Goal: Transaction & Acquisition: Purchase product/service

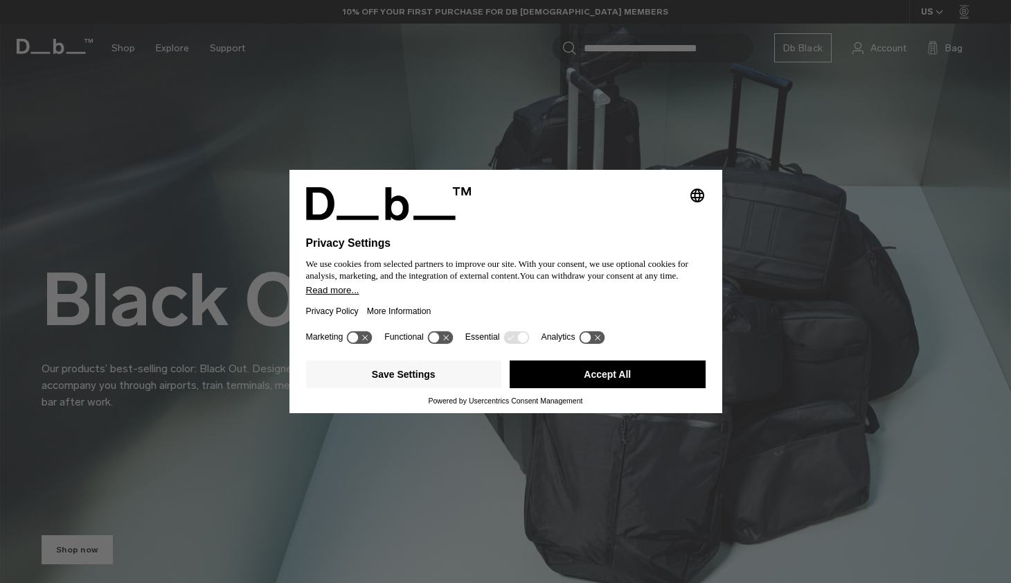
drag, startPoint x: 702, startPoint y: 182, endPoint x: 724, endPoint y: 127, distance: 59.7
click at [724, 127] on div "Selecting an option will immediately change the language Privacy Settings We us…" at bounding box center [505, 291] width 1011 height 583
click at [363, 344] on icon at bounding box center [360, 336] width 26 height 13
click at [363, 343] on icon at bounding box center [360, 336] width 26 height 13
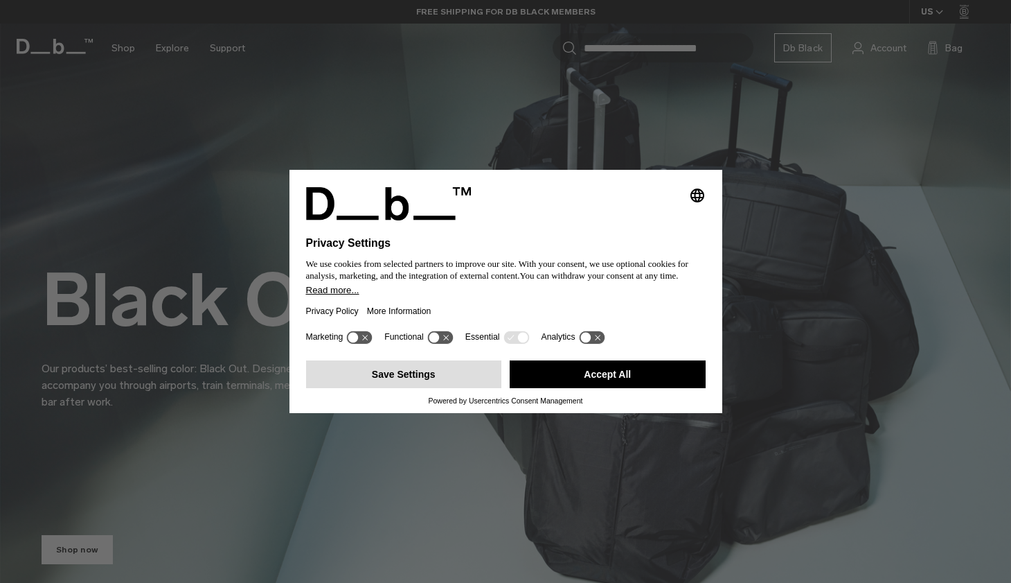
click at [478, 376] on button "Save Settings" at bounding box center [404, 374] width 196 height 28
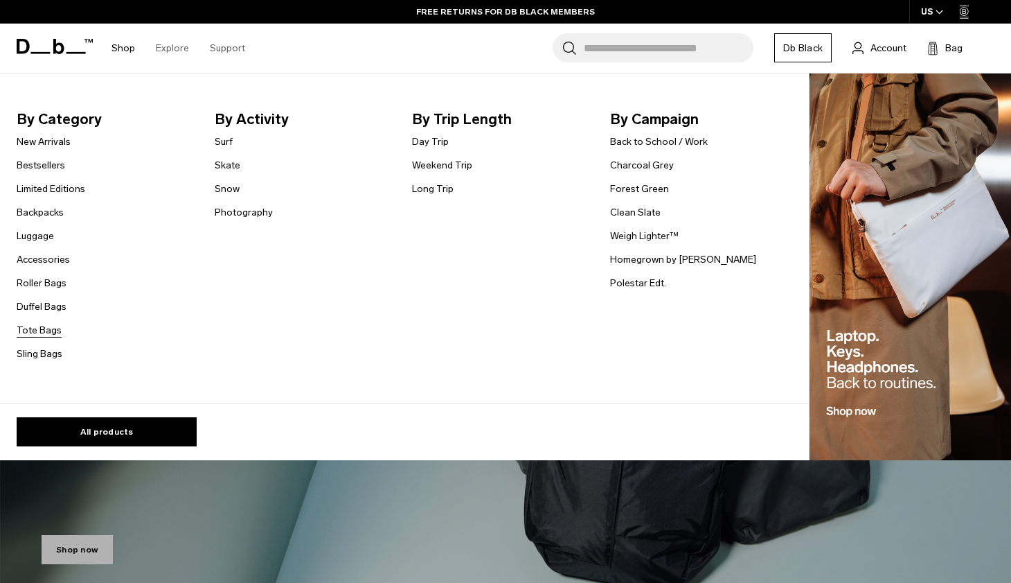
click at [53, 333] on link "Tote Bags" at bounding box center [39, 330] width 45 height 15
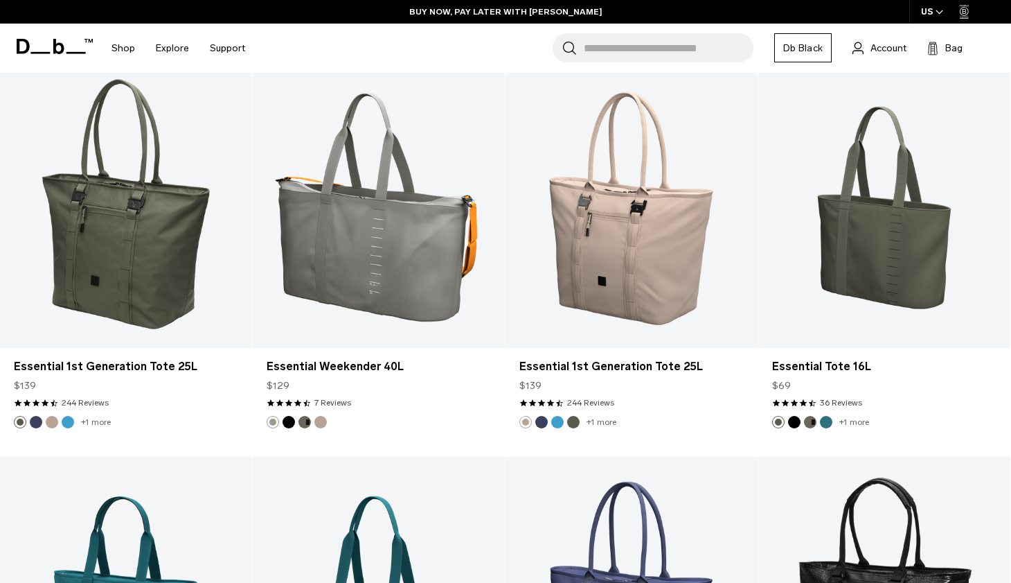
scroll to position [1393, 0]
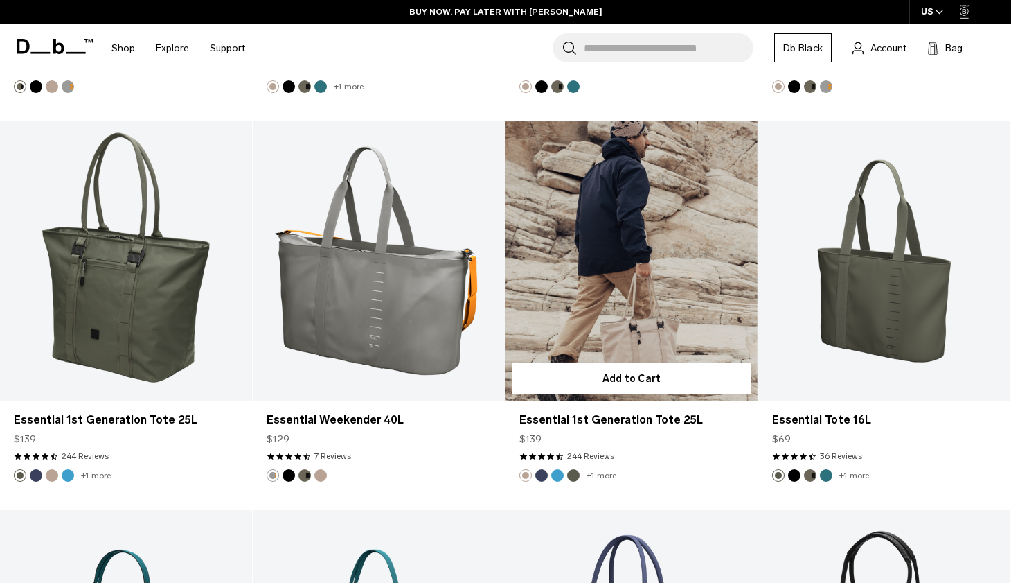
click at [617, 254] on link "Essential 1st Generation Tote 25L" at bounding box center [632, 261] width 252 height 280
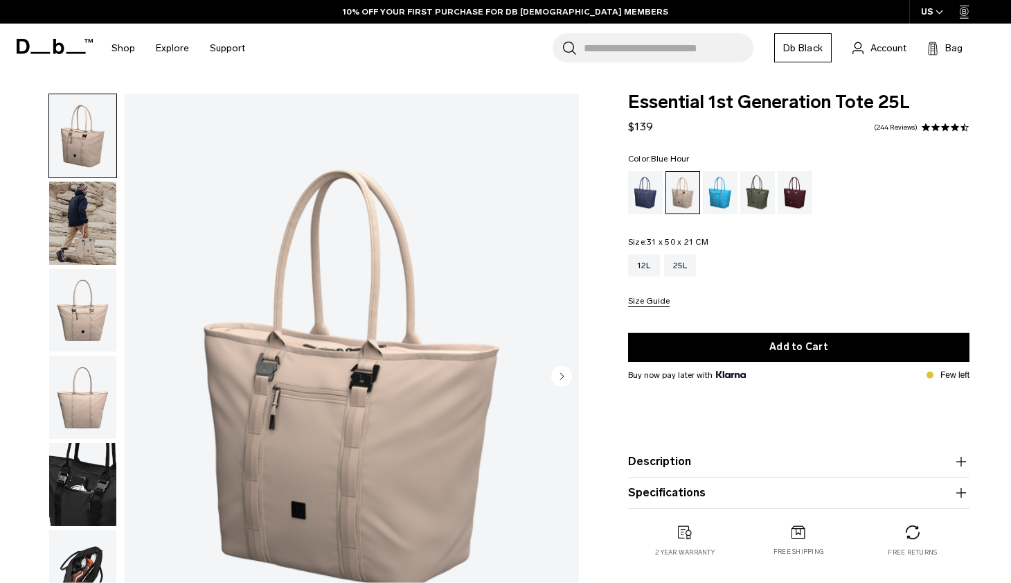
click at [645, 201] on div "Blue Hour" at bounding box center [645, 192] width 35 height 43
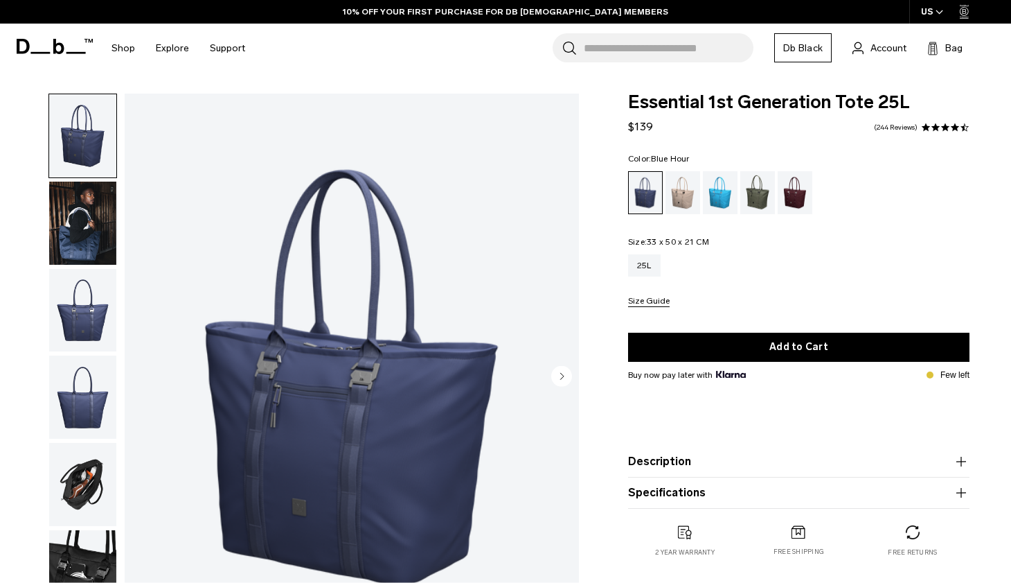
click at [90, 294] on img "button" at bounding box center [82, 310] width 67 height 83
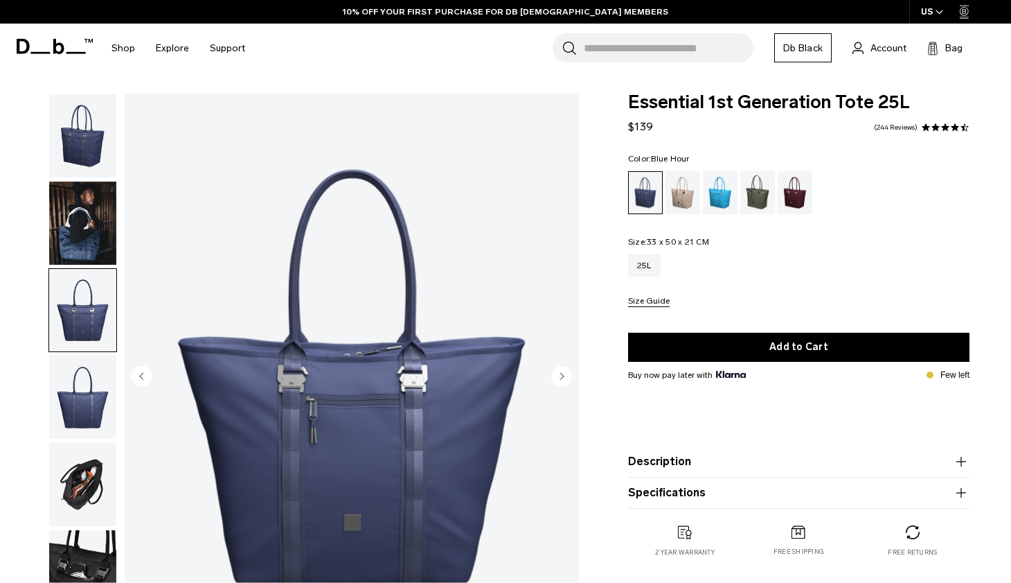
click at [96, 373] on img "button" at bounding box center [82, 396] width 67 height 83
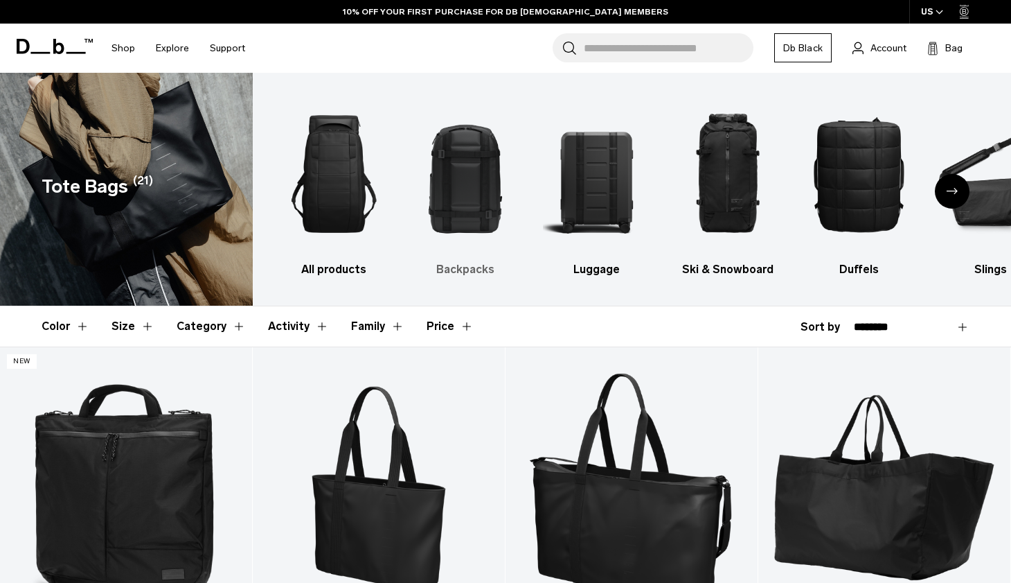
click at [441, 171] on img "2 / 10" at bounding box center [465, 174] width 107 height 161
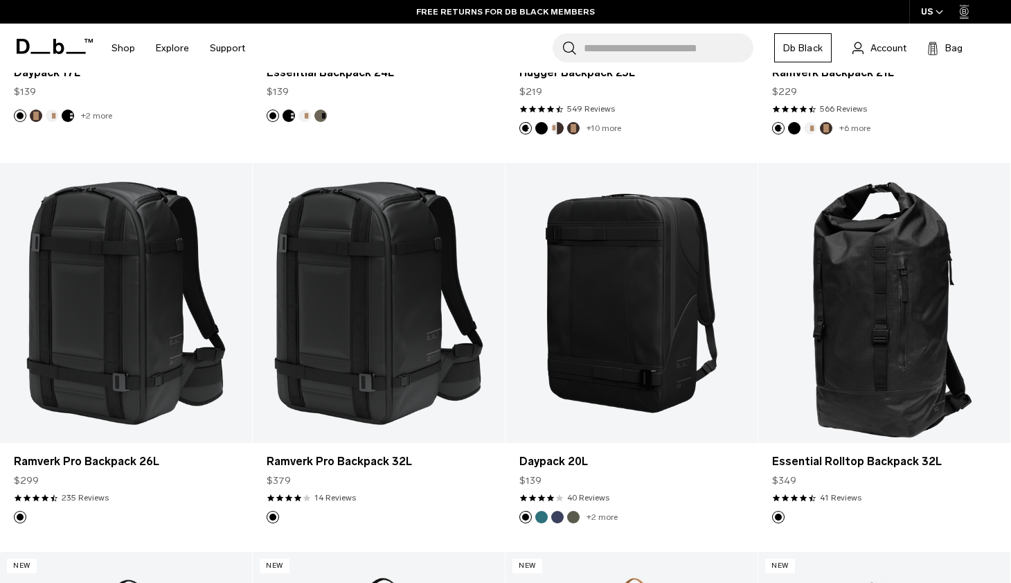
scroll to position [1810, 0]
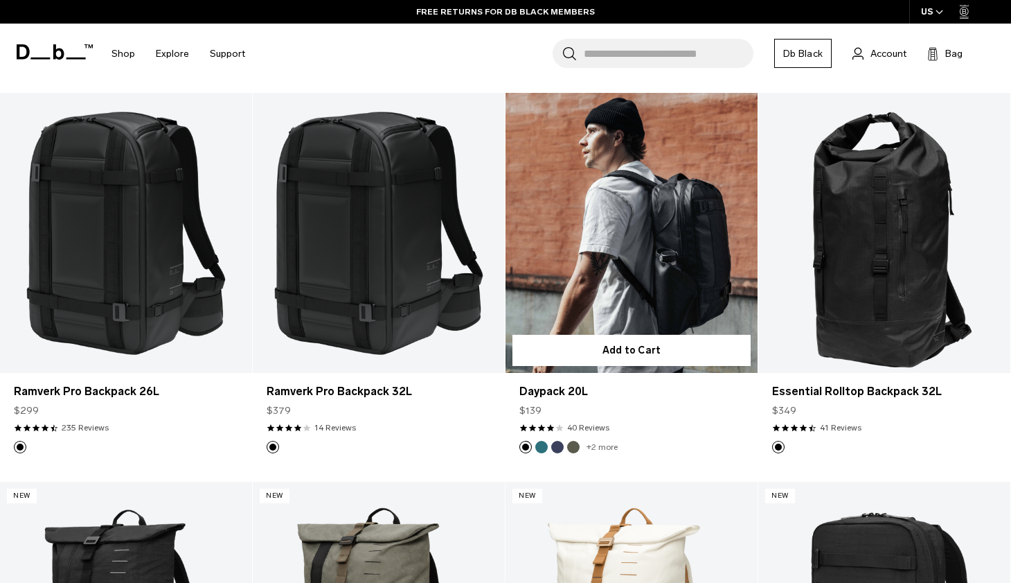
click at [728, 226] on link "Daypack 20L" at bounding box center [632, 233] width 252 height 280
